Goal: Check status: Check status

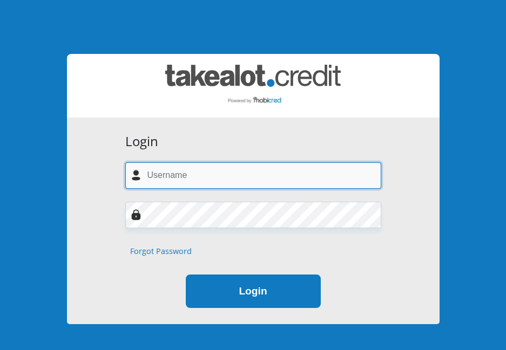
type input "[EMAIL_ADDRESS][DOMAIN_NAME]"
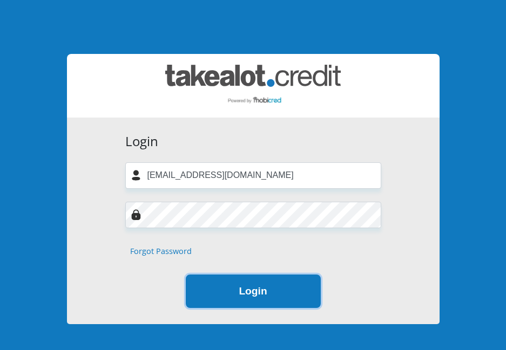
click at [240, 295] on button "Login" at bounding box center [253, 292] width 135 height 34
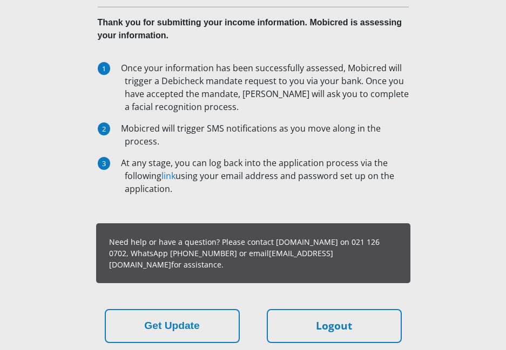
scroll to position [162, 0]
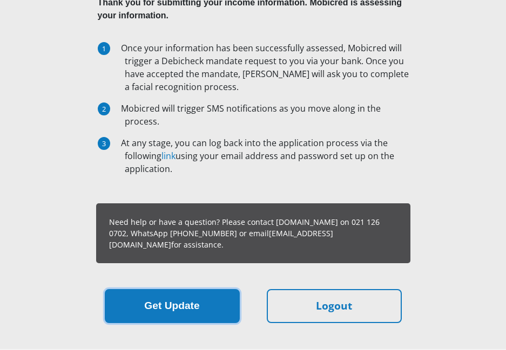
click at [179, 307] on button "Get Update" at bounding box center [172, 306] width 135 height 34
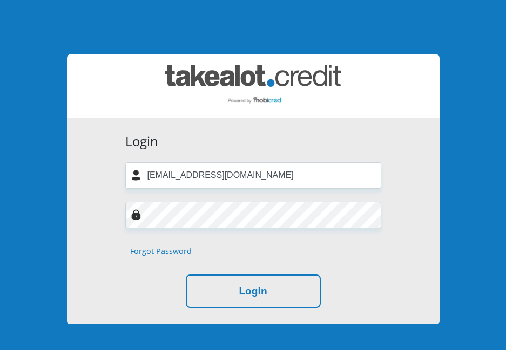
click at [239, 291] on button "Login" at bounding box center [253, 292] width 135 height 34
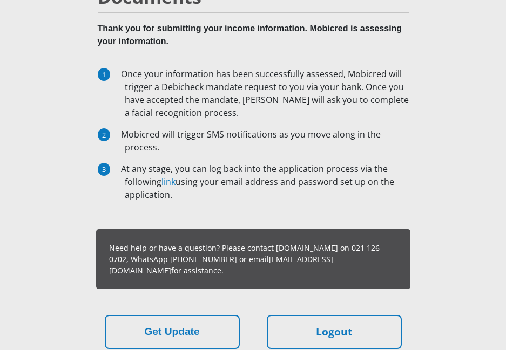
scroll to position [162, 0]
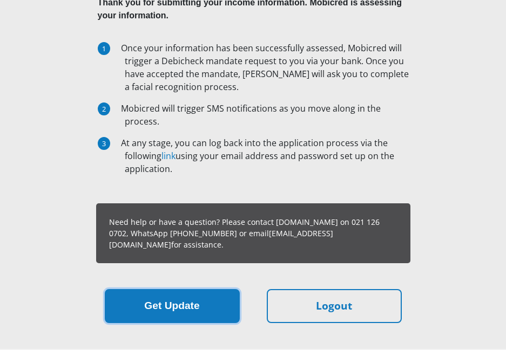
click at [188, 304] on button "Get Update" at bounding box center [172, 306] width 135 height 34
